Goal: Transaction & Acquisition: Purchase product/service

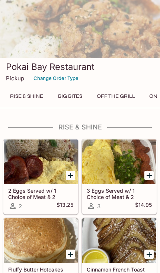
scroll to position [106, 0]
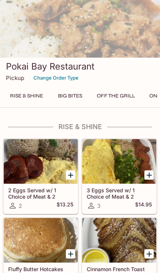
click at [119, 174] on div at bounding box center [119, 161] width 74 height 45
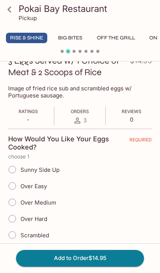
scroll to position [113, 0]
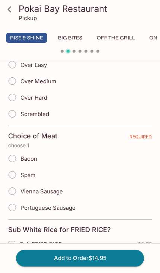
click at [28, 159] on span "Bacon" at bounding box center [28, 158] width 17 height 7
click at [20, 159] on input "Bacon" at bounding box center [12, 159] width 16 height 16
radio input "true"
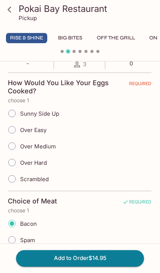
scroll to position [166, 0]
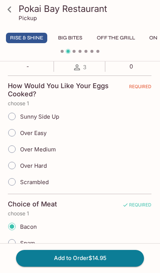
click at [48, 185] on span "Scrambled" at bounding box center [34, 182] width 29 height 7
click at [20, 185] on input "Scrambled" at bounding box center [12, 182] width 16 height 16
radio input "true"
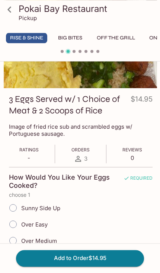
scroll to position [0, 0]
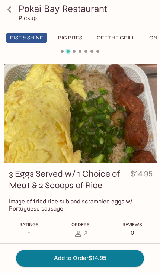
click at [114, 259] on button "Add to Order $14.95" at bounding box center [80, 258] width 128 height 16
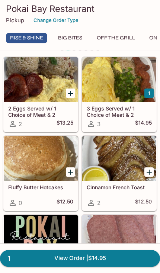
scroll to position [185, 0]
click at [42, 102] on div at bounding box center [41, 79] width 74 height 45
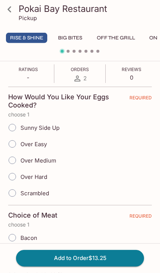
scroll to position [150, 0]
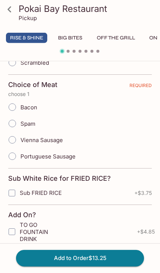
click at [15, 153] on input "Portuguese Sausage" at bounding box center [12, 157] width 16 height 16
radio input "true"
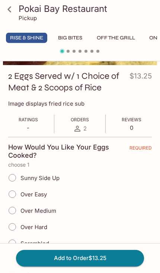
scroll to position [98, 0]
click at [32, 193] on span "Over Easy" at bounding box center [33, 194] width 26 height 7
click at [20, 193] on input "Over Easy" at bounding box center [12, 195] width 16 height 16
radio input "true"
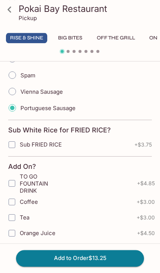
scroll to position [328, 0]
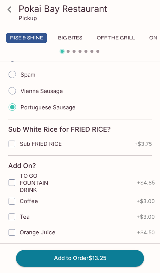
click at [45, 145] on span "Sub FRIED RICE" at bounding box center [41, 143] width 42 height 7
click at [19, 145] on input "Sub FRIED RICE" at bounding box center [11, 144] width 15 height 15
checkbox input "true"
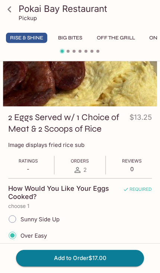
scroll to position [0, 0]
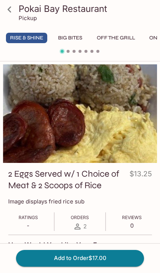
click at [11, 6] on icon at bounding box center [9, 9] width 13 height 13
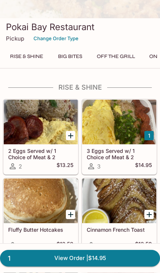
scroll to position [98, 0]
